Goal: Transaction & Acquisition: Purchase product/service

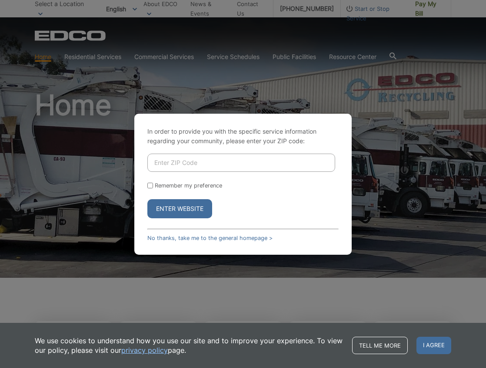
click at [192, 157] on input "Enter ZIP Code" at bounding box center [241, 163] width 188 height 18
type input "91977"
click at [151, 185] on input "Remember my preference" at bounding box center [150, 186] width 6 height 6
checkbox input "true"
click at [179, 206] on button "Enter Website" at bounding box center [179, 208] width 65 height 19
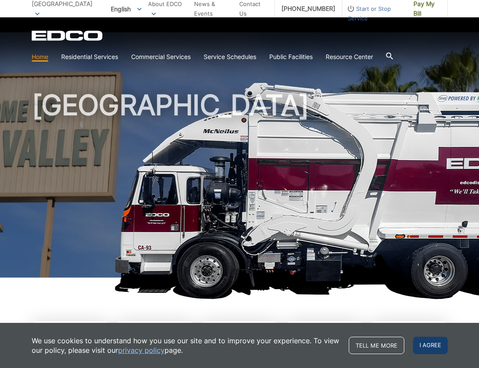
click at [428, 343] on span "I agree" at bounding box center [430, 345] width 35 height 17
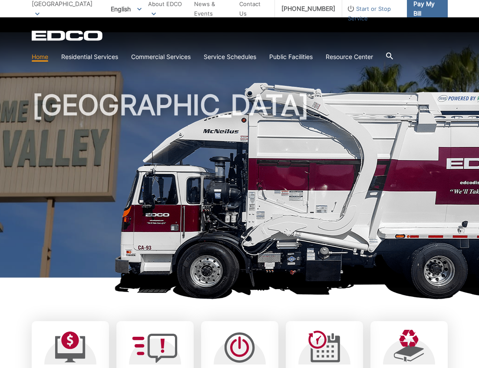
click at [432, 6] on span "Pay My Bill" at bounding box center [426, 8] width 27 height 19
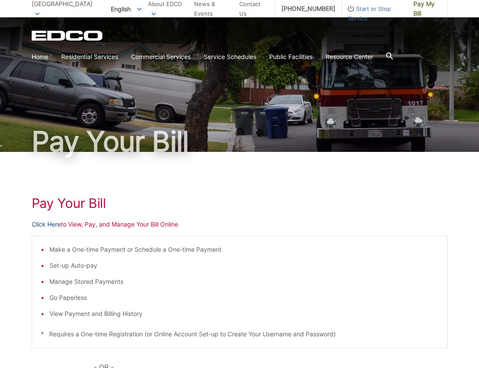
click at [48, 224] on link "Click Here" at bounding box center [46, 225] width 29 height 10
